Goal: Information Seeking & Learning: Learn about a topic

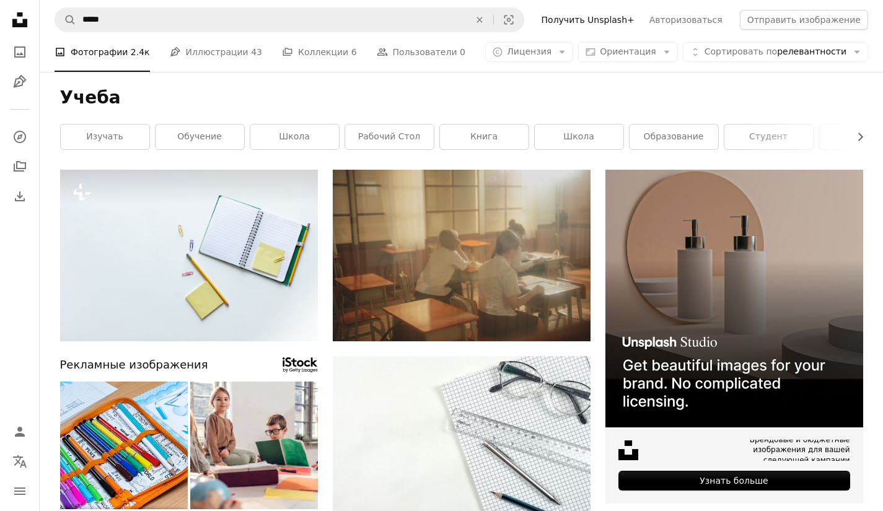
scroll to position [9136, 0]
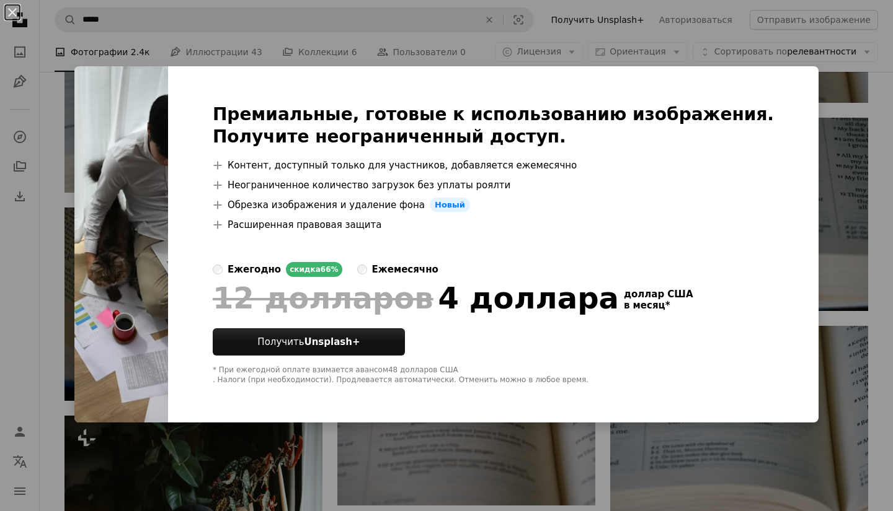
click at [837, 212] on div "An X shape Премиальные, готовые к использованию изображения. Получите неогранич…" at bounding box center [446, 255] width 893 height 511
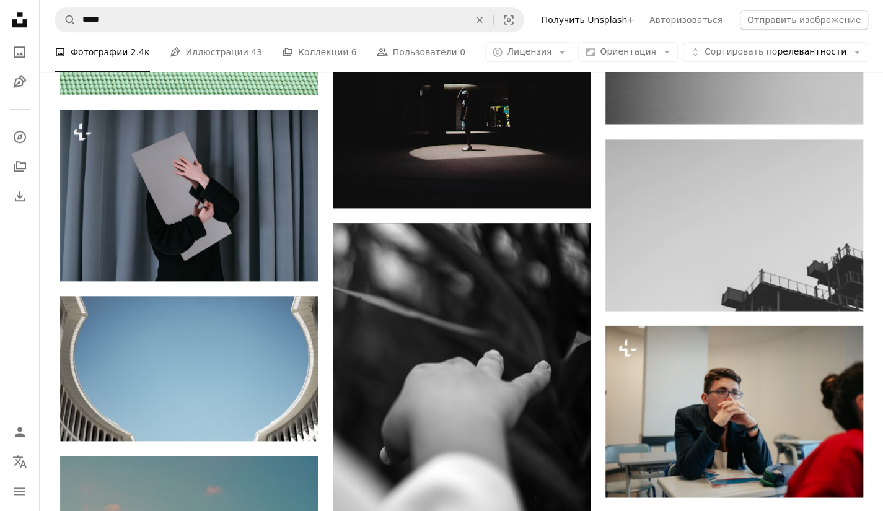
scroll to position [5850, 0]
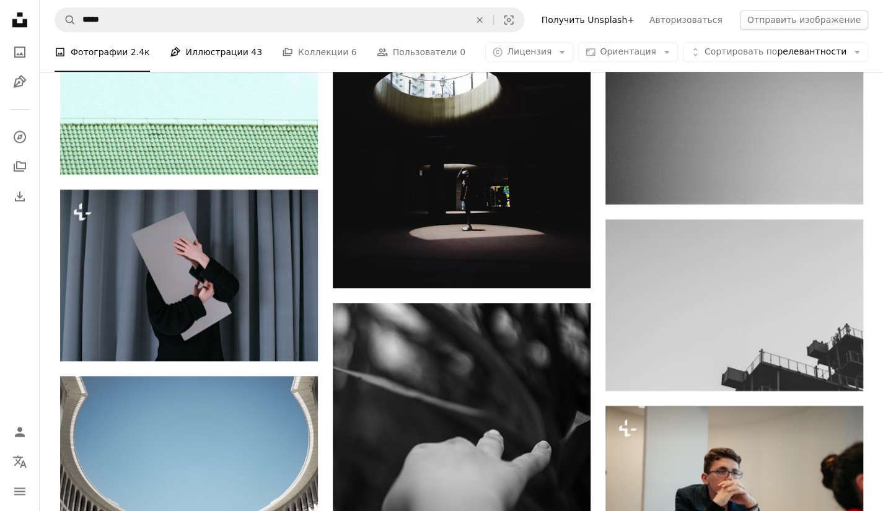
click at [194, 49] on font "Иллюстрации" at bounding box center [217, 52] width 63 height 10
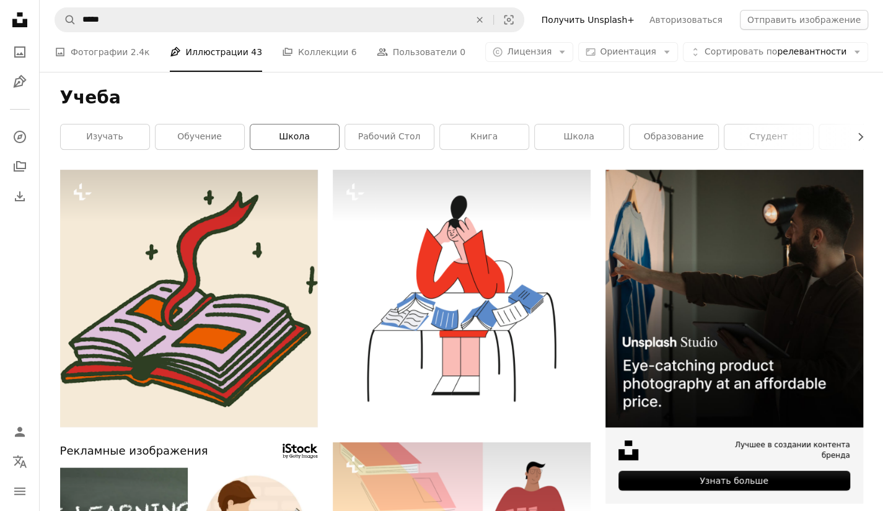
click at [286, 139] on font "школа" at bounding box center [294, 136] width 31 height 10
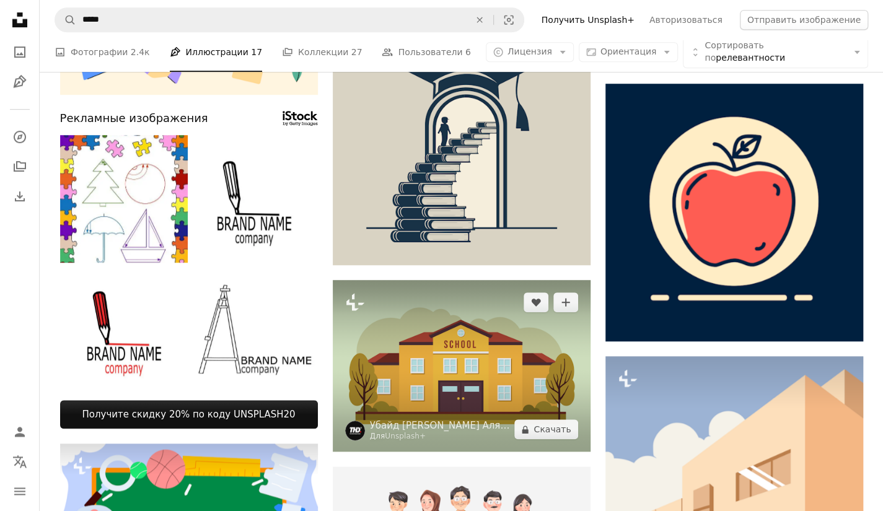
scroll to position [372, 0]
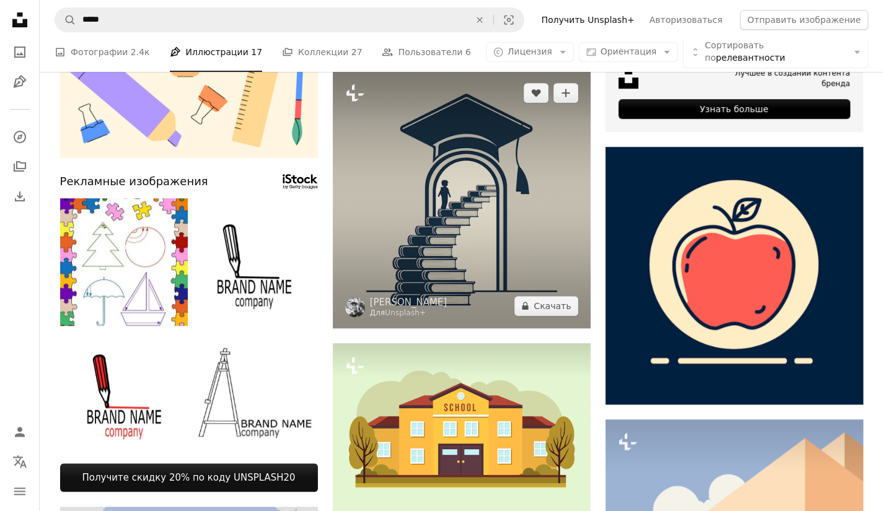
drag, startPoint x: 409, startPoint y: 218, endPoint x: 419, endPoint y: 180, distance: 39.1
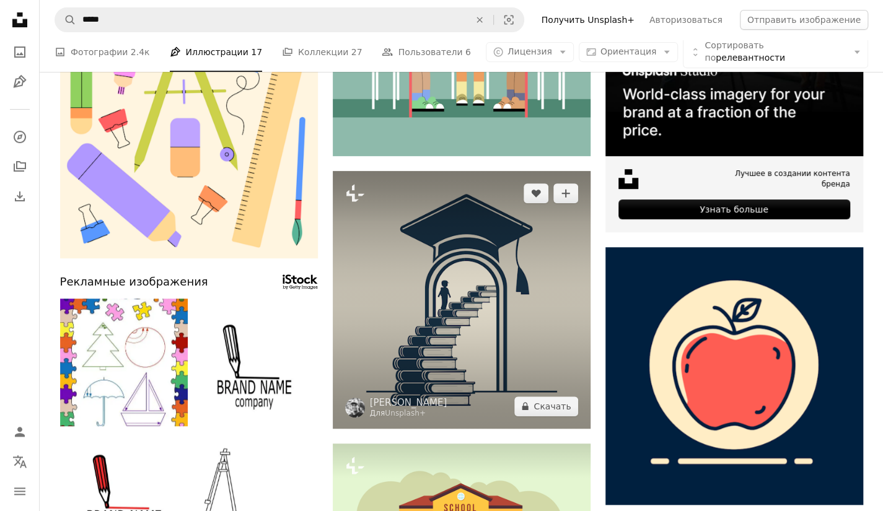
scroll to position [310, 0]
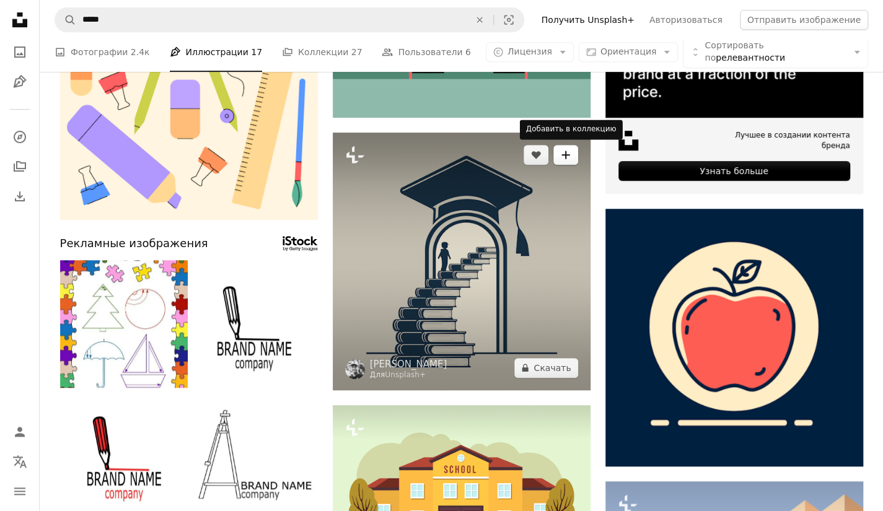
click at [569, 154] on icon "Добавить в коллекцию" at bounding box center [566, 155] width 8 height 8
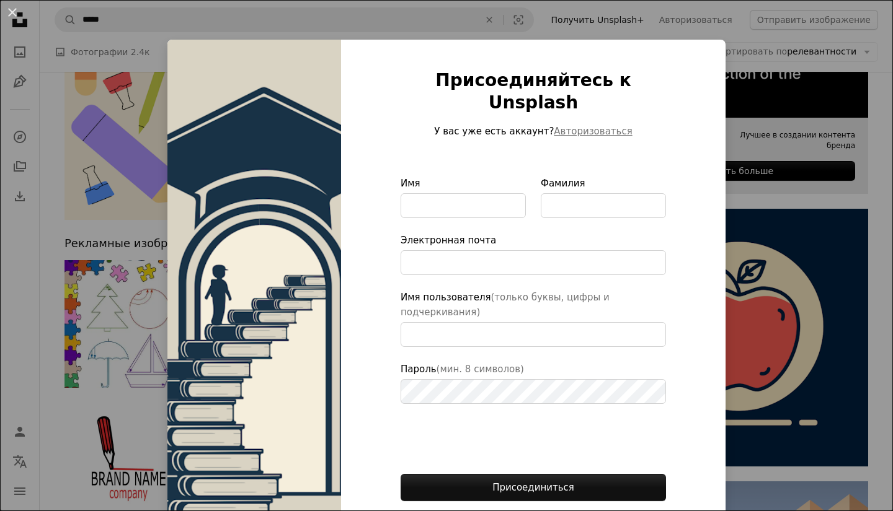
click at [762, 112] on div "An X shape Присоединяйтесь к Unsplash У вас уже есть аккаунт? Авторизоваться Им…" at bounding box center [446, 255] width 893 height 511
